Goal: Task Accomplishment & Management: Manage account settings

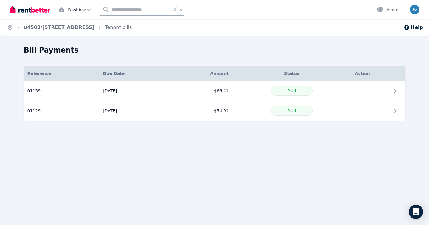
click at [73, 12] on link "Dashboard" at bounding box center [74, 9] width 35 height 19
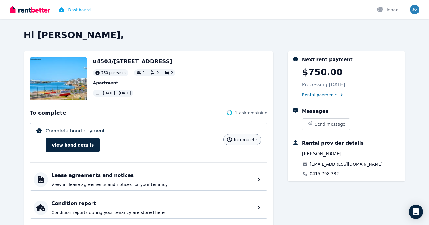
click at [321, 96] on span "Rental payments" at bounding box center [319, 95] width 35 height 6
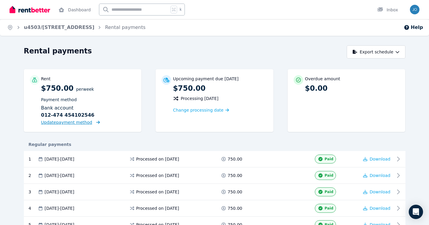
click at [77, 124] on span "Update payment method" at bounding box center [66, 122] width 51 height 5
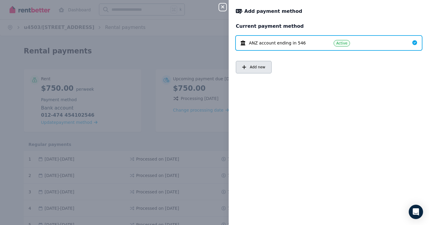
click at [254, 69] on span "Add new" at bounding box center [257, 67] width 15 height 5
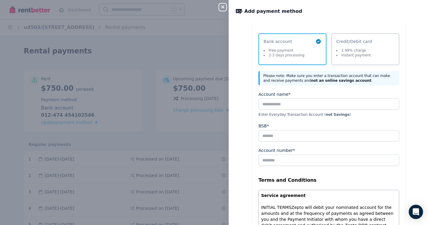
click at [356, 51] on li "1.99% charge" at bounding box center [353, 50] width 35 height 5
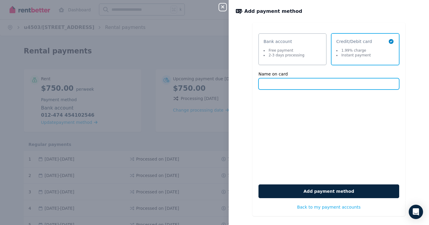
click at [335, 82] on input "Name on card" at bounding box center [328, 83] width 141 height 11
type input "**********"
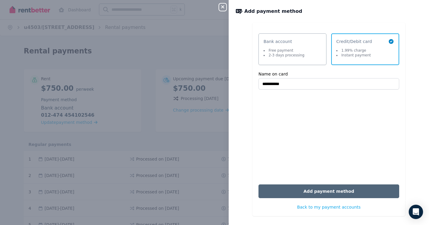
click at [327, 189] on button "Add payment method" at bounding box center [328, 191] width 141 height 14
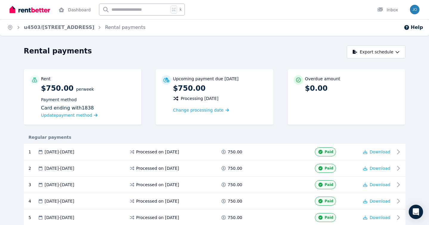
click at [39, 10] on img at bounding box center [30, 9] width 41 height 9
